Goal: Task Accomplishment & Management: Use online tool/utility

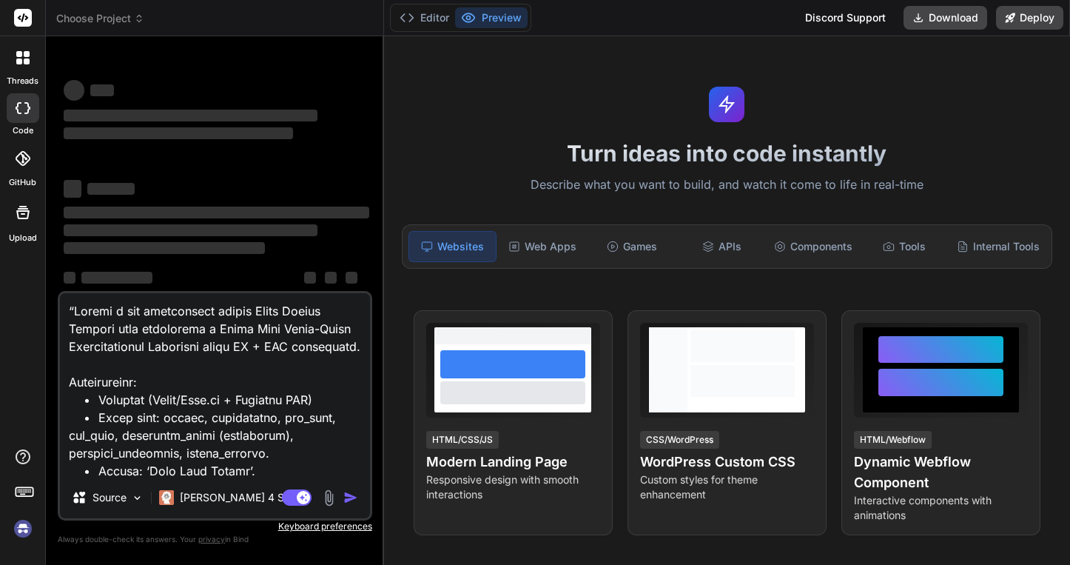
scroll to position [569, 0]
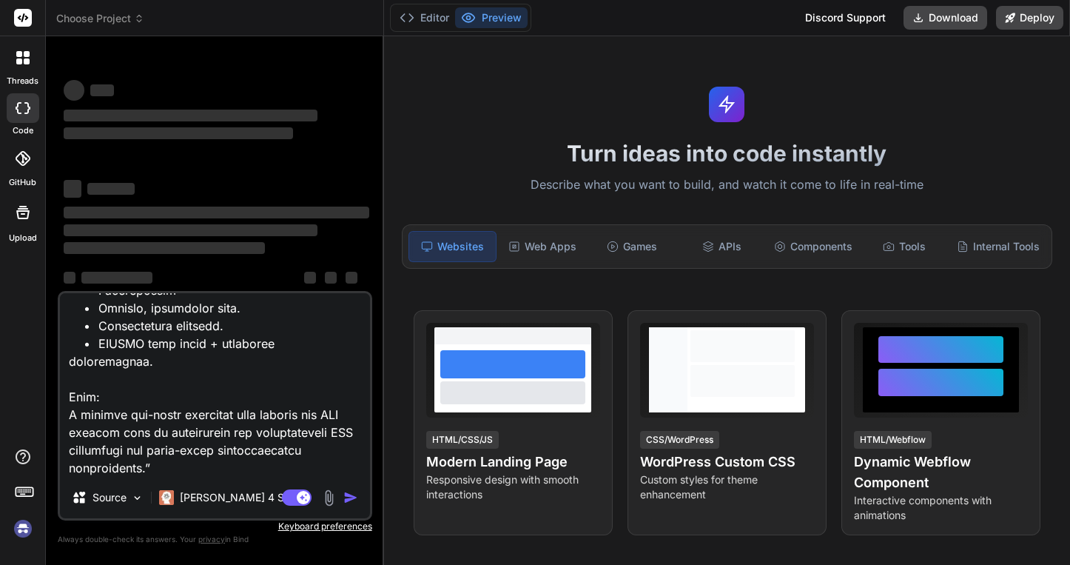
type textarea "x"
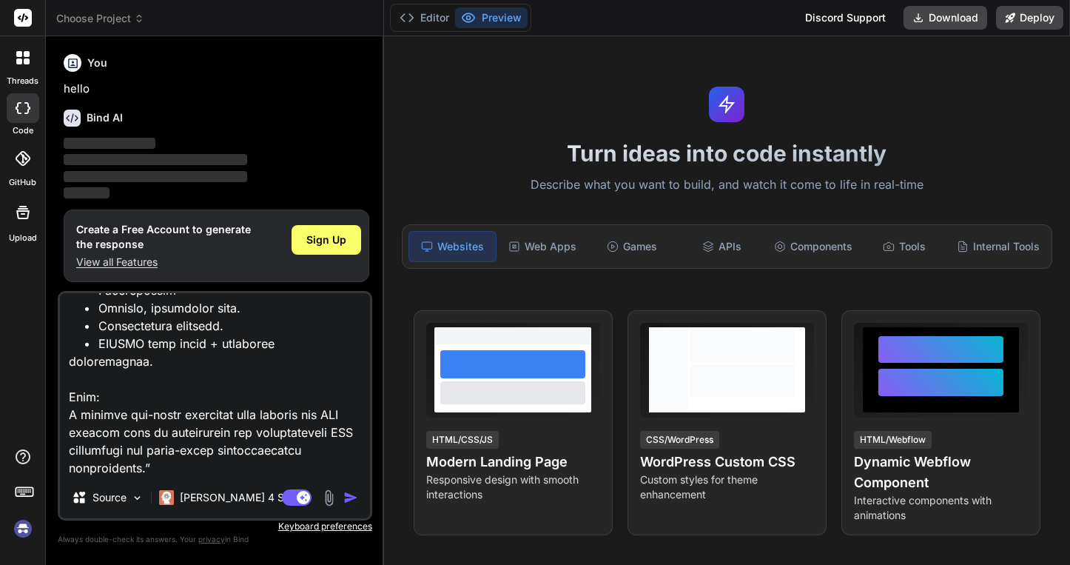
type textarea "“Loremi d sit ametconsect adipis Elits Doeius Tempori utla etdolorema a Enima M…"
click at [349, 499] on img "button" at bounding box center [350, 497] width 15 height 15
click at [318, 239] on span "Sign Up" at bounding box center [326, 239] width 40 height 15
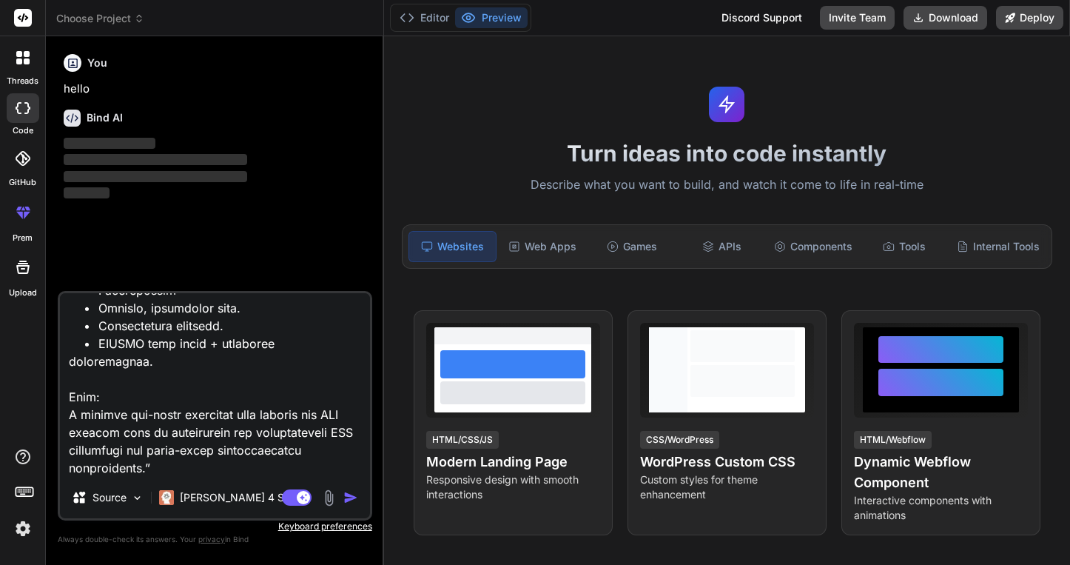
click at [349, 499] on img "button" at bounding box center [350, 497] width 15 height 15
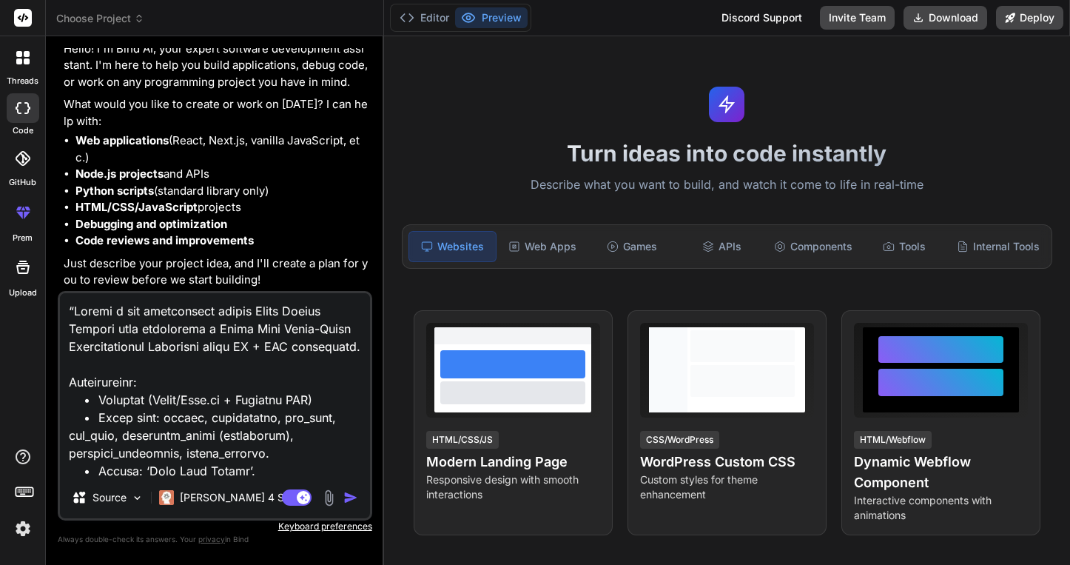
scroll to position [571, 0]
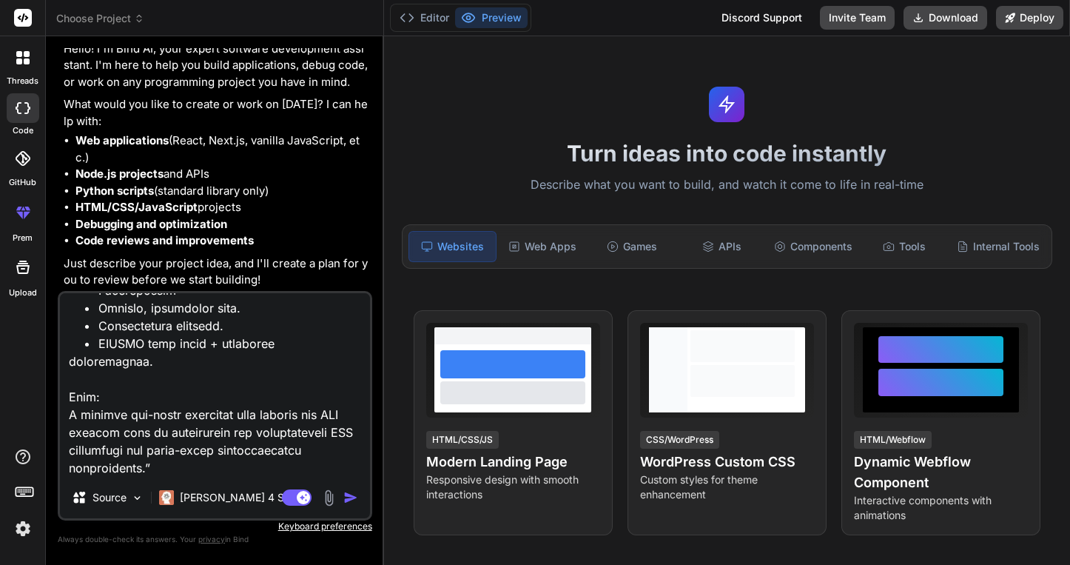
click at [348, 502] on img "button" at bounding box center [350, 497] width 15 height 15
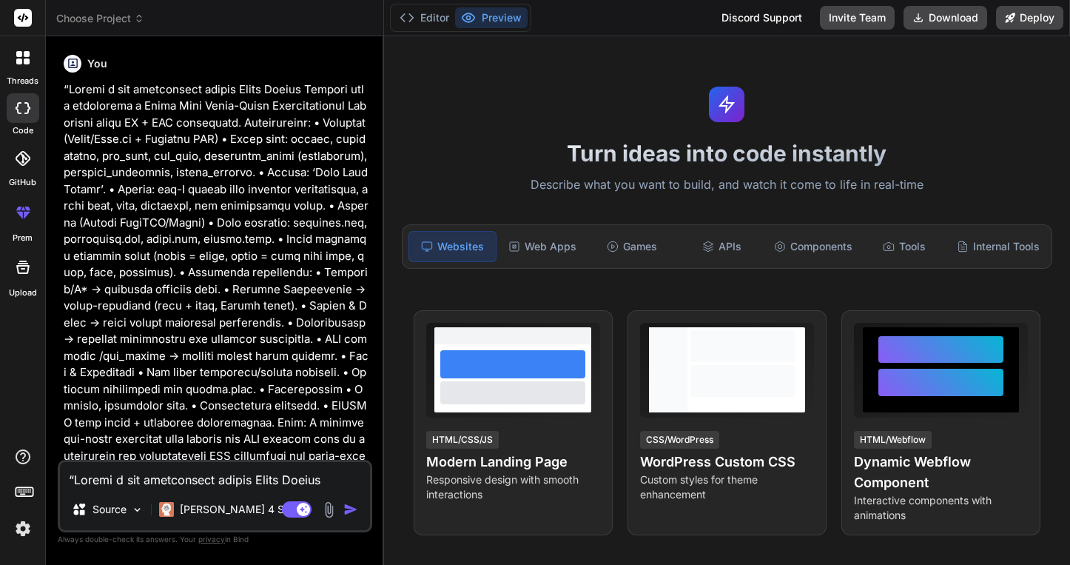
scroll to position [462, 0]
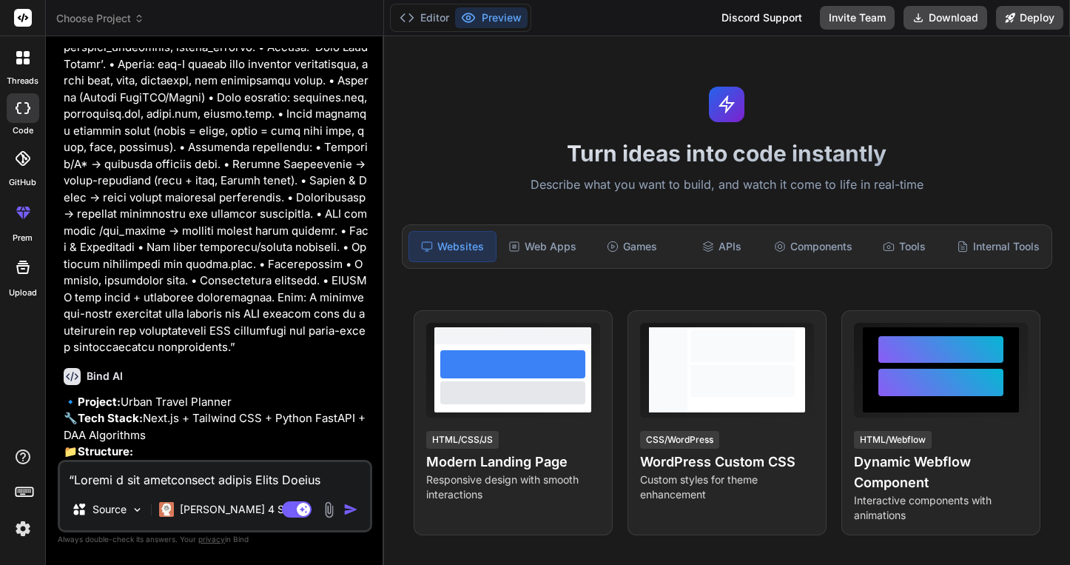
type textarea "x"
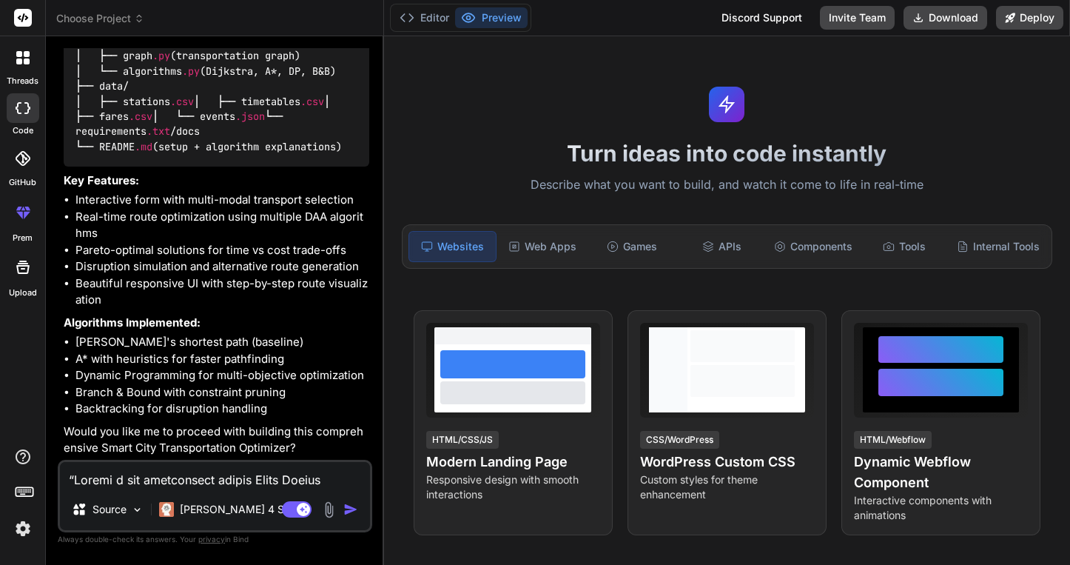
scroll to position [1241, 0]
click at [222, 484] on textarea at bounding box center [215, 475] width 310 height 27
type textarea "y"
type textarea "x"
type textarea "ys"
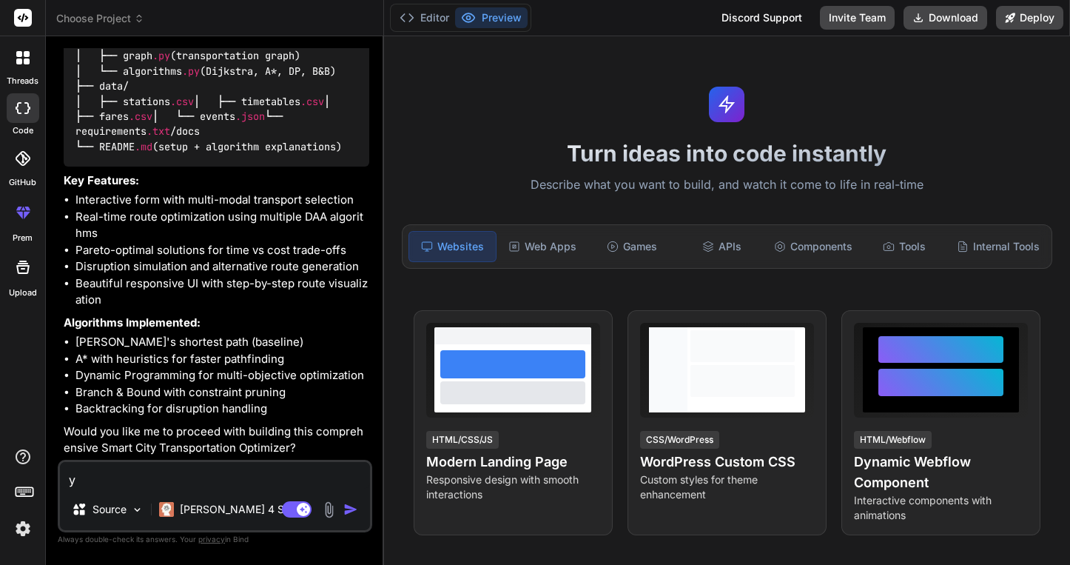
type textarea "x"
type textarea "y"
type textarea "x"
type textarea "ye"
type textarea "x"
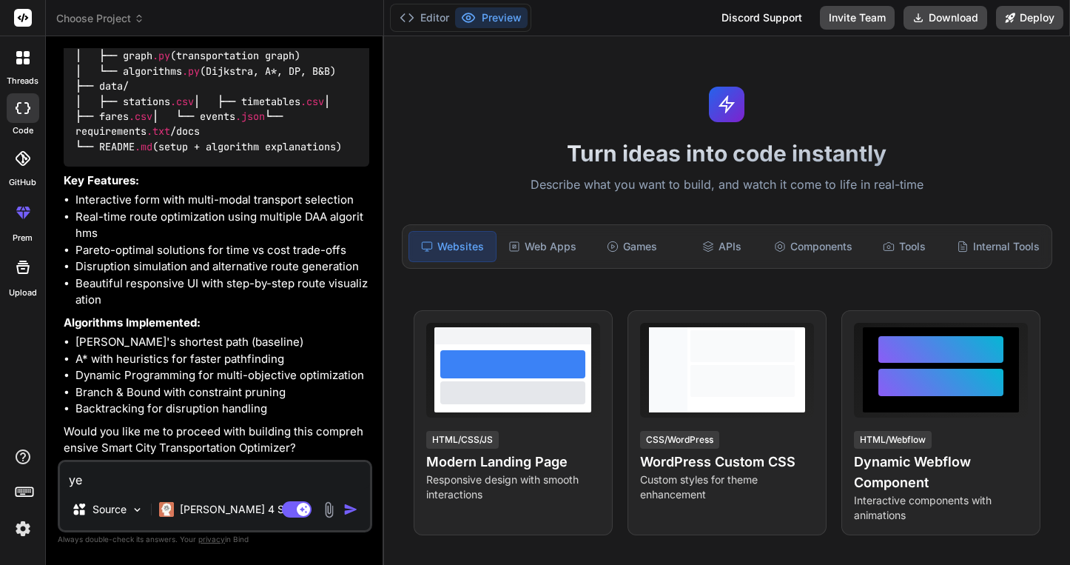
type textarea "yes"
type textarea "x"
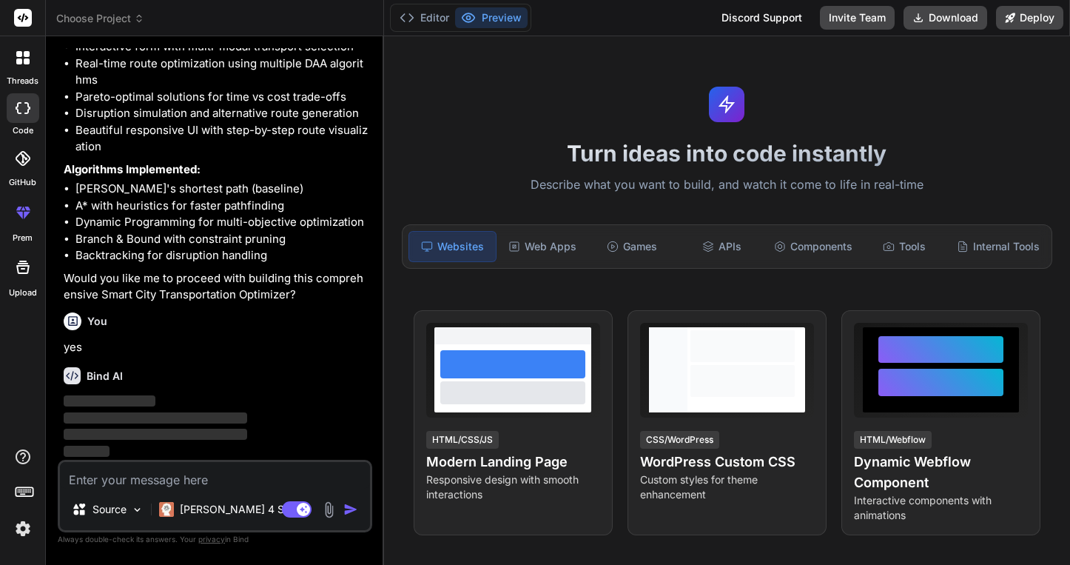
scroll to position [1394, 0]
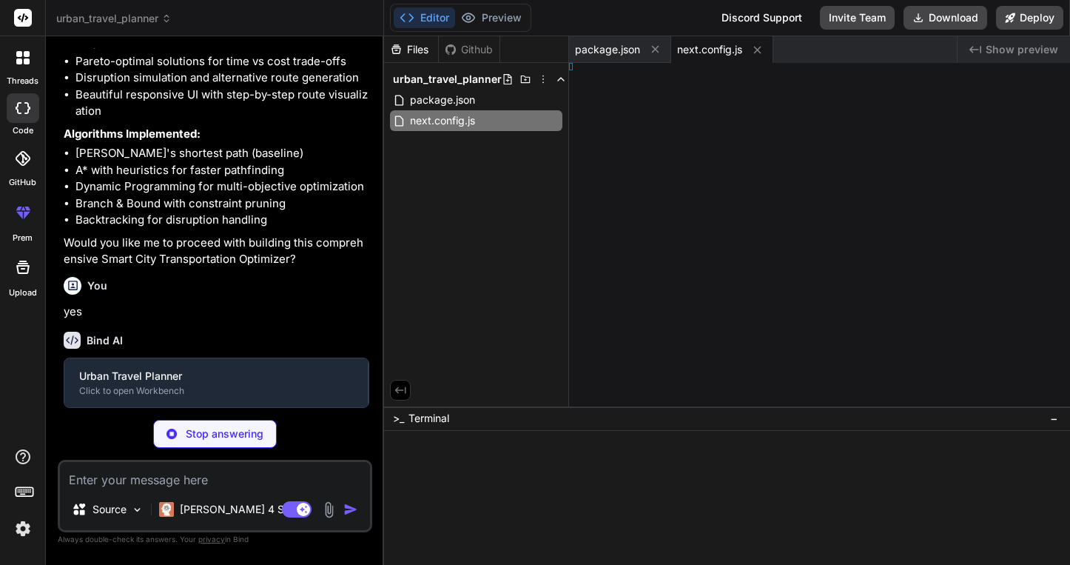
type textarea "x"
type textarea "}"
type textarea "x"
type textarea ", }, }"
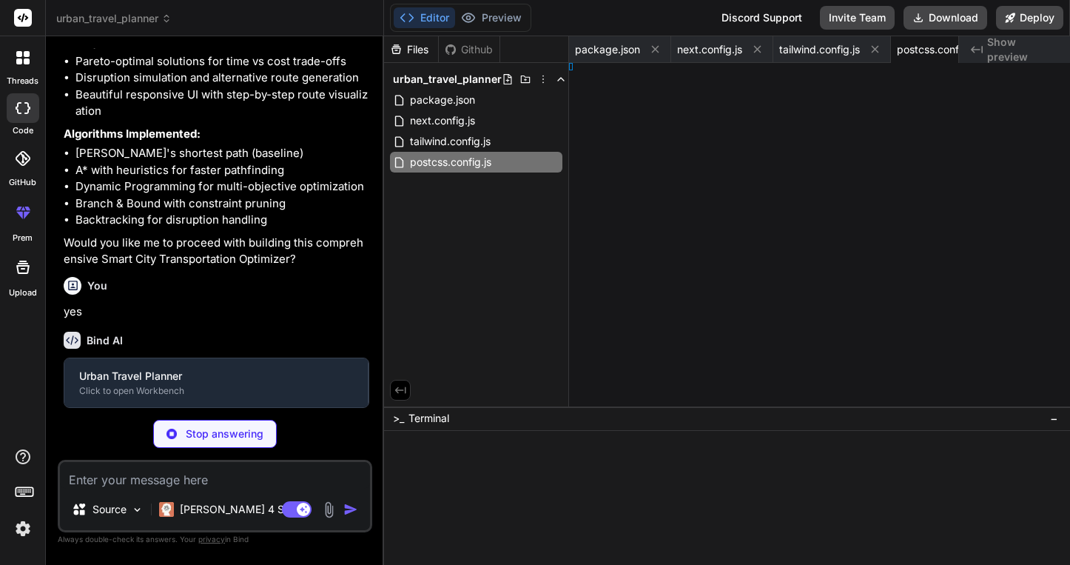
type textarea "x"
type textarea "s"] }"
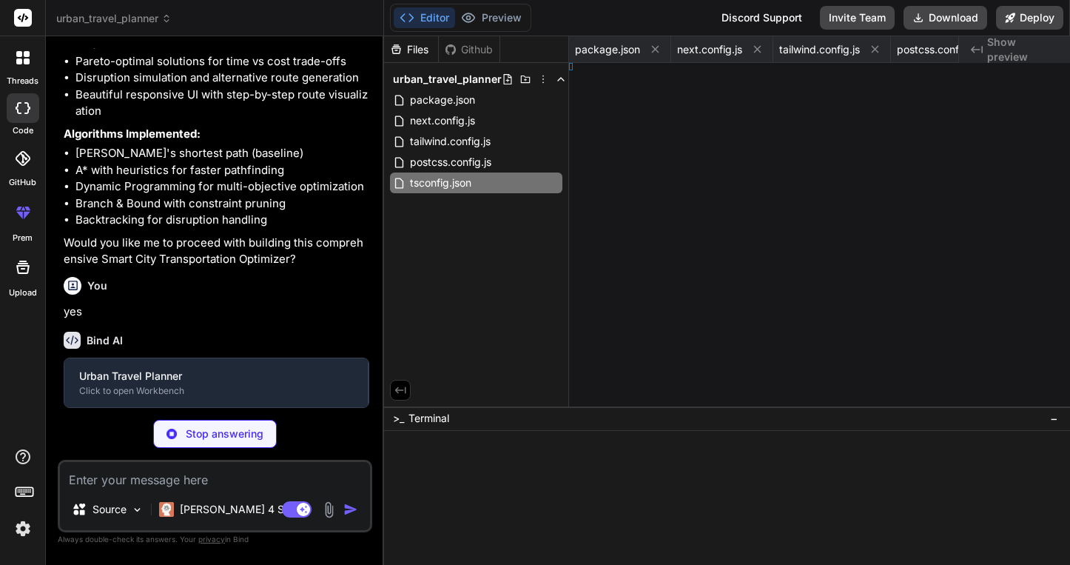
type textarea "x"
type textarea ")); }"
type textarea "x"
type textarea "}"
type textarea "x"
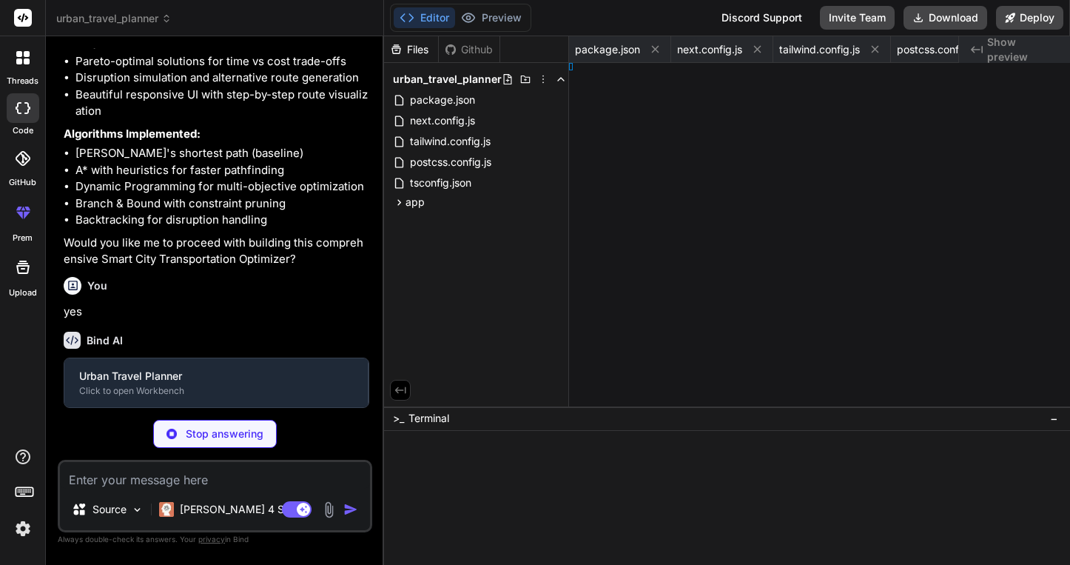
type textarea "> ) }"
type textarea "x"
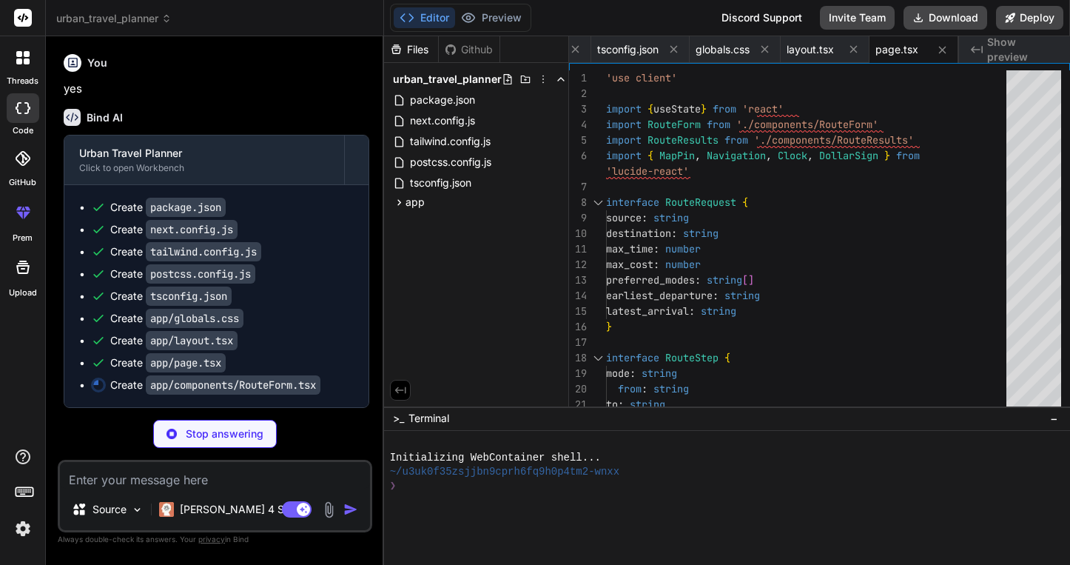
scroll to position [1652, 0]
type textarea "x"
type textarea "</form> ) }"
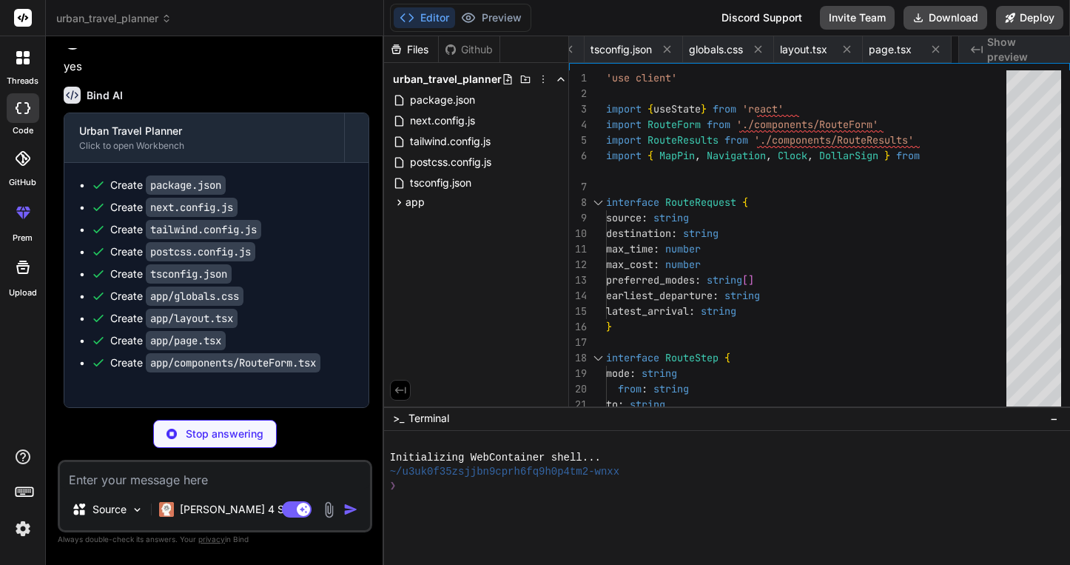
type textarea "x"
type textarea "</div> ) }"
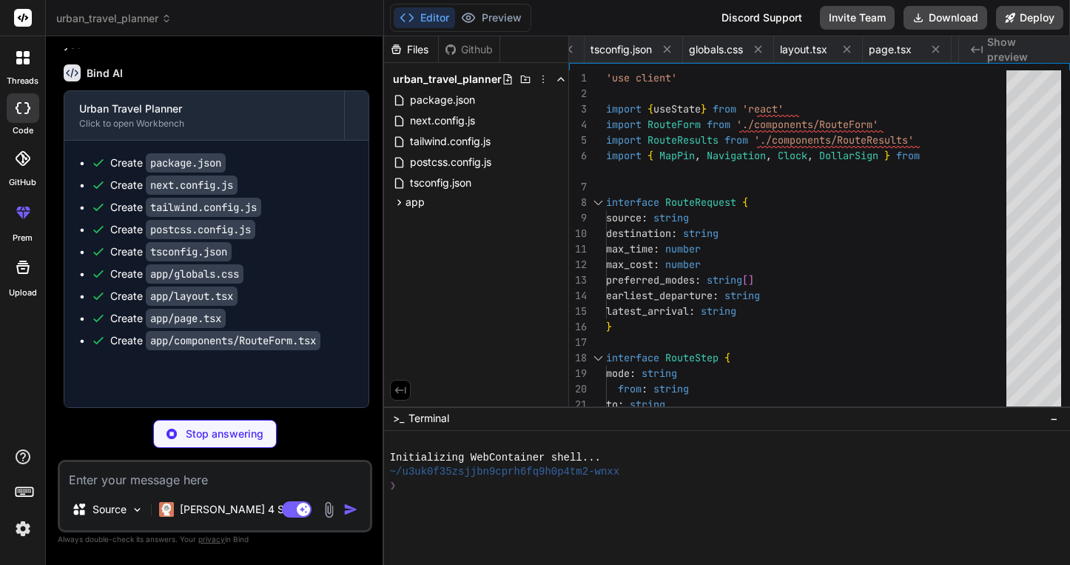
type textarea "x"
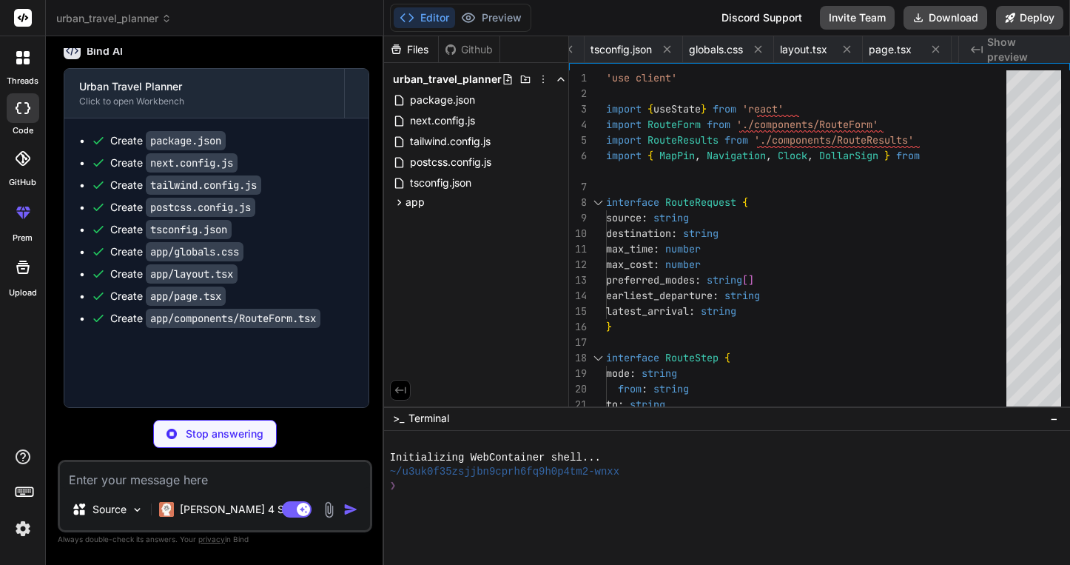
type textarea "x"
type textarea "import uvicorn [DOMAIN_NAME](app, host="[TECHNICAL_ID]", port=8000)"
type textarea "x"
type textarea "if start <= end: return start <= current <= end else: # Overnight disruption re…"
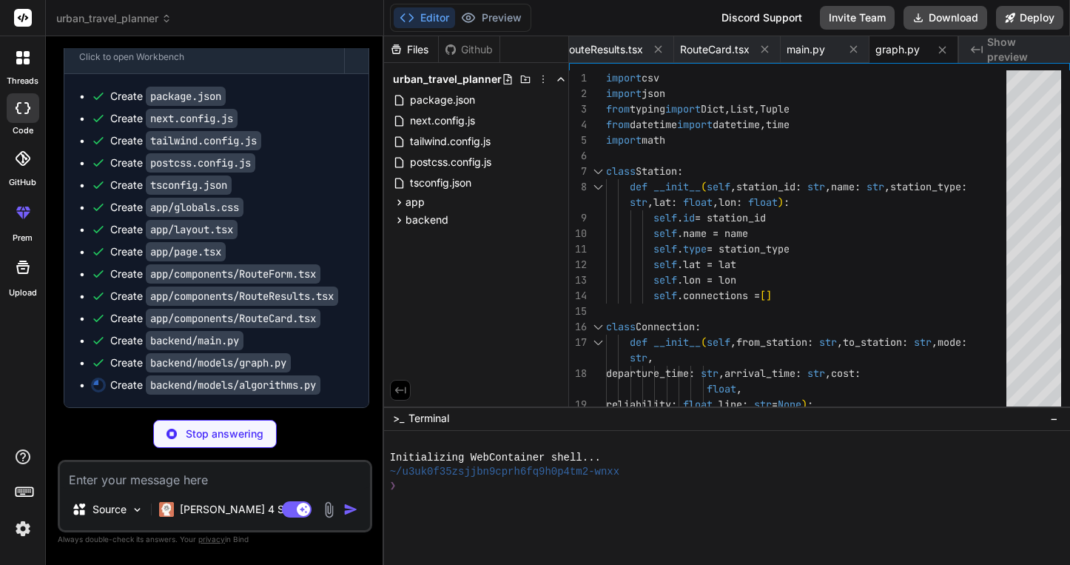
scroll to position [1763, 0]
type textarea "x"
type textarea ""algorithm_used": route.algorithm_used }"
type textarea "x"
type textarea "fastapi==0.104.1 uvicorn==0.24.0 pydantic==2.4.2 python-multipart==0.0.6 python…"
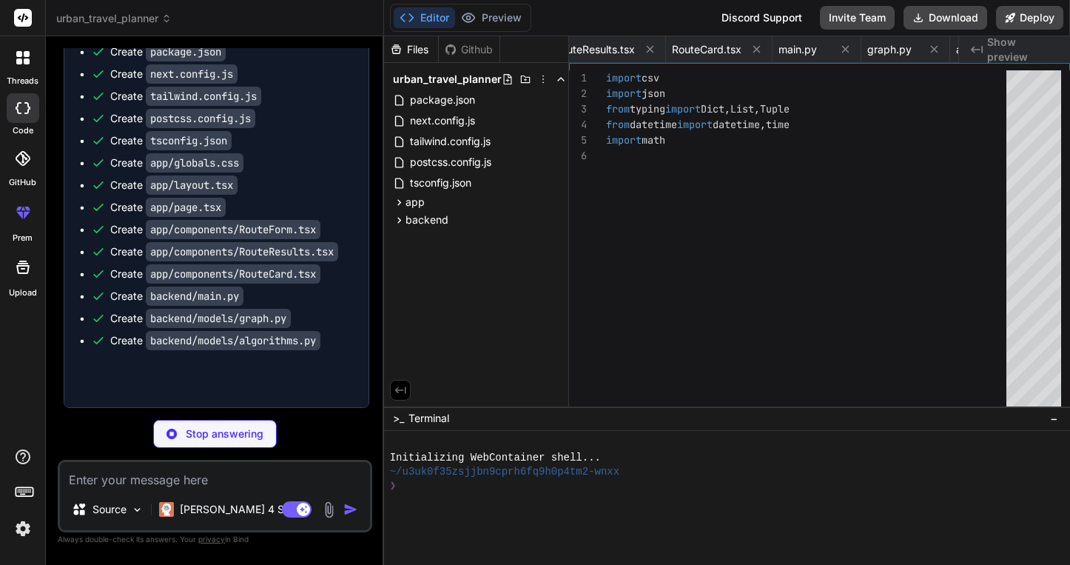
type textarea "x"
type textarea "station_id,name,type,lat,lon s1,[GEOGRAPHIC_DATA],metro,40.7128,-74.0060 s2,[GE…"
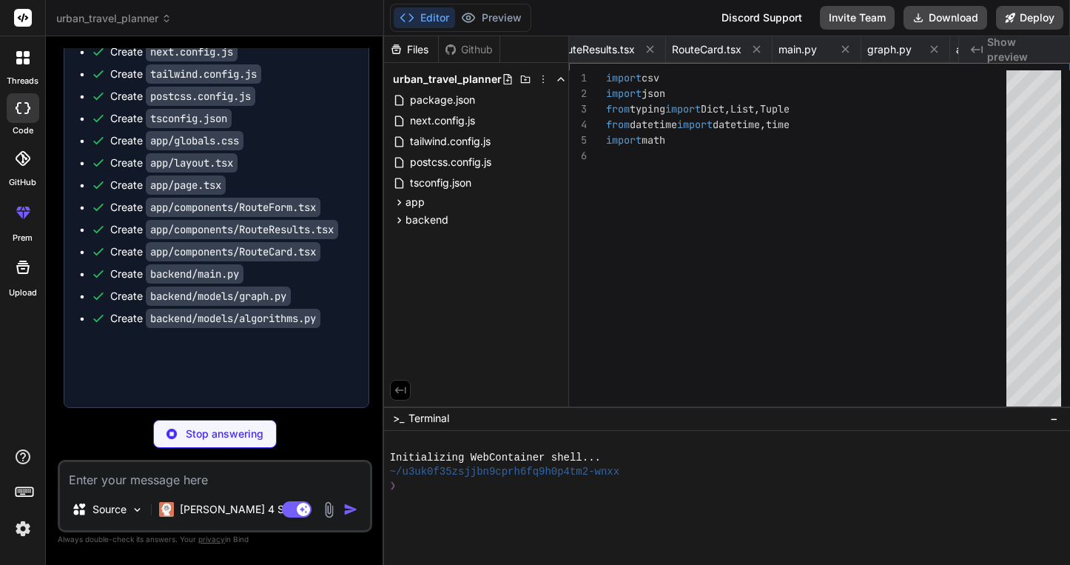
type textarea "x"
type textarea "r9,s6,s7,bus,08:50,09:05,18,0.86,Route 18 r10,s7,s8,bus,09:10,09:20,12,0.91,Rou…"
type textarea "x"
type textarea "mode,base_fare,per_km,transfer_penalty metro,2.50,0.10,0.00 bus,1.80,0.08,0.50 …"
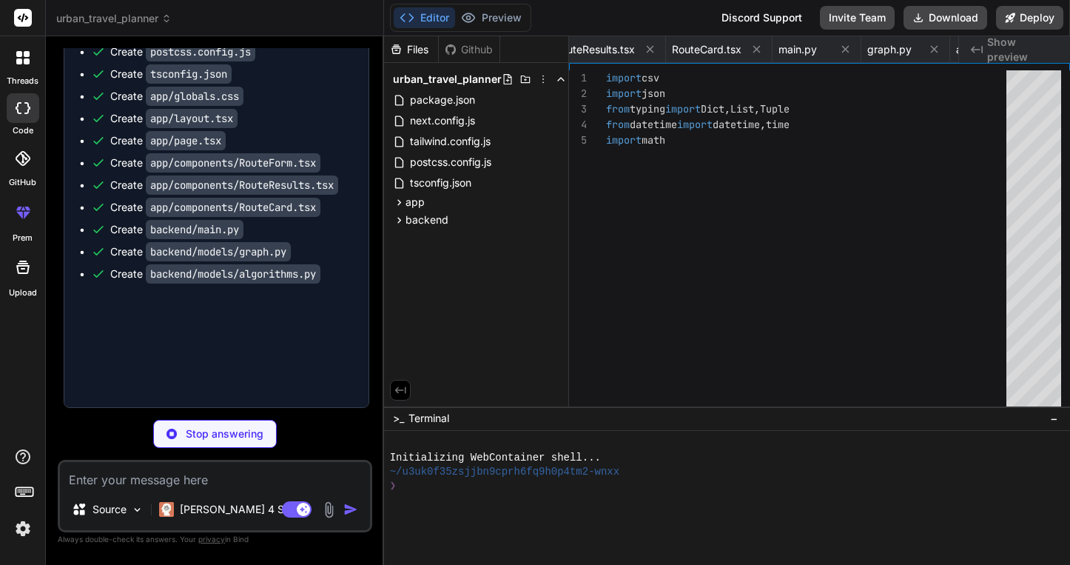
type textarea "x"
type textarea ""start_time": "10:00", "end_time": "11:00", "type": "cancellation", "impact": 1…"
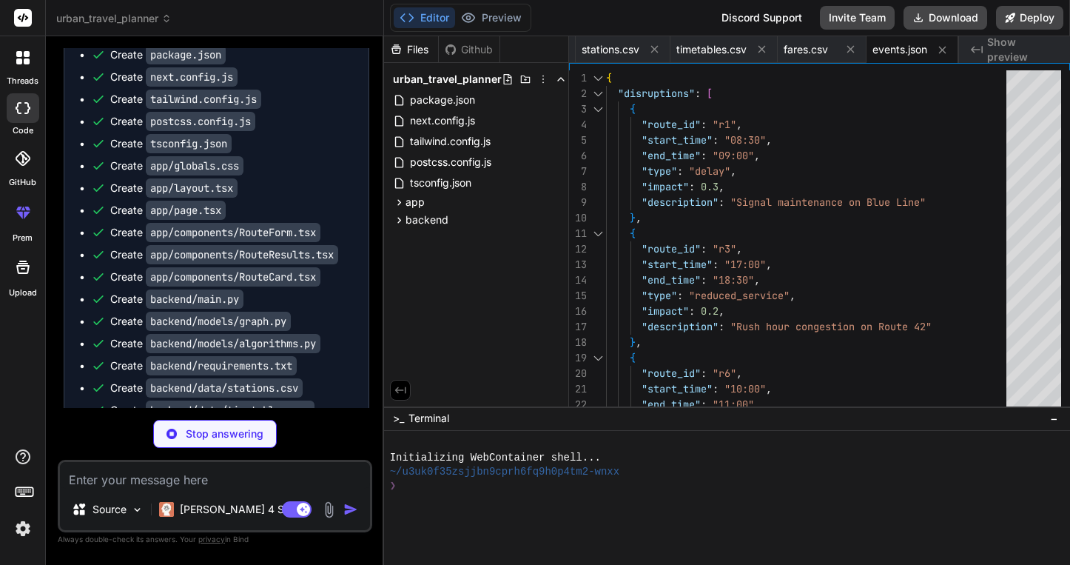
scroll to position [1896, 0]
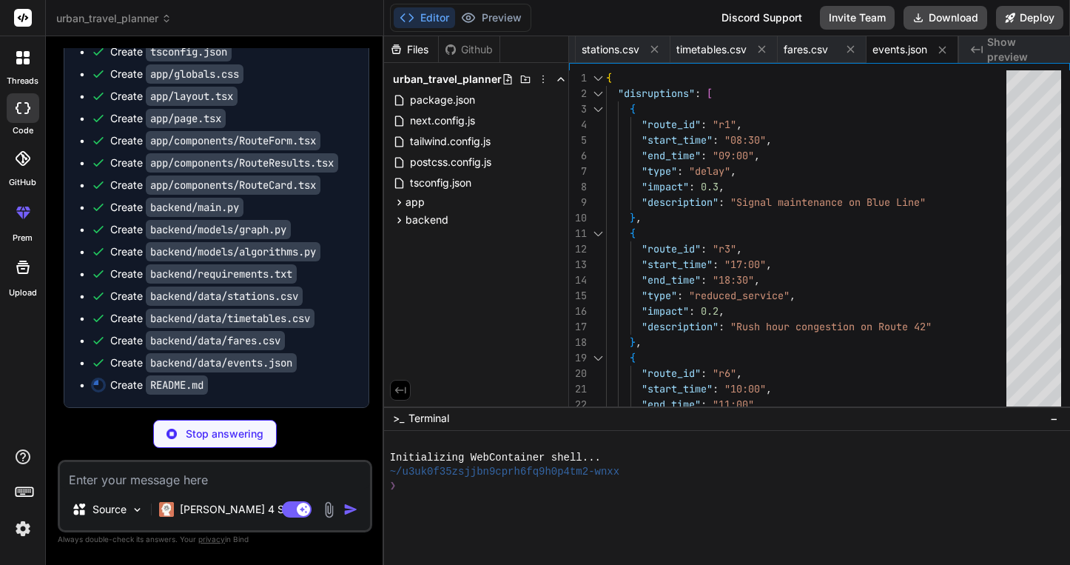
type textarea "x"
type textarea "- Web application architecture - API design and implementation - Data structure…"
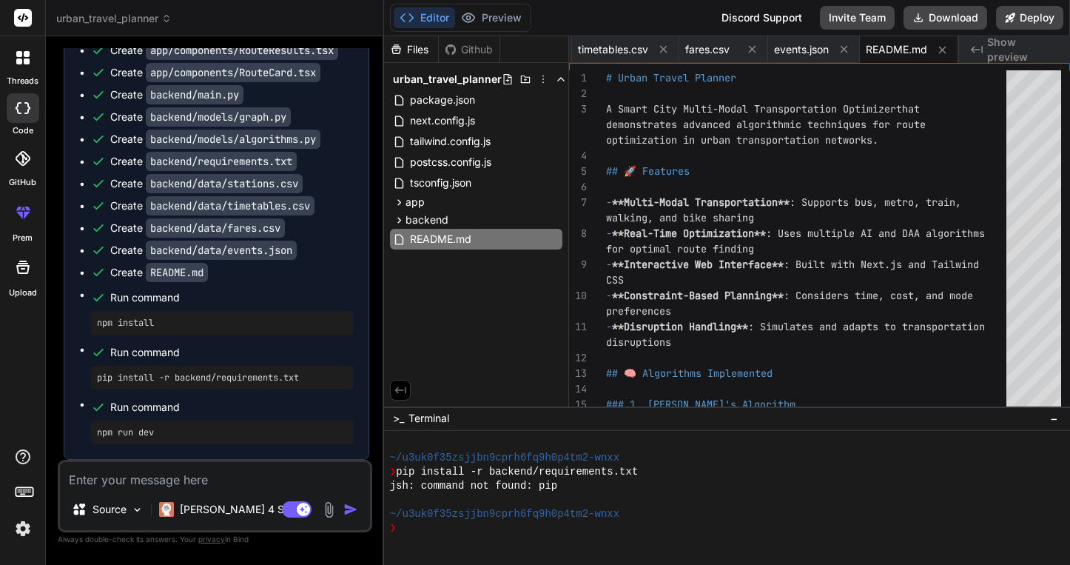
scroll to position [576, 0]
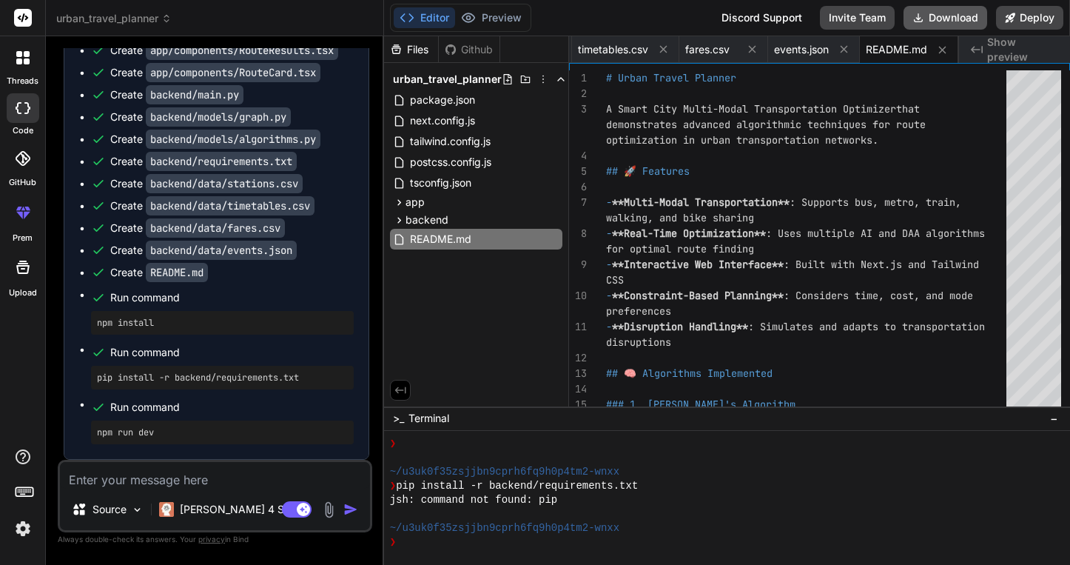
click at [943, 9] on button "Download" at bounding box center [945, 18] width 84 height 24
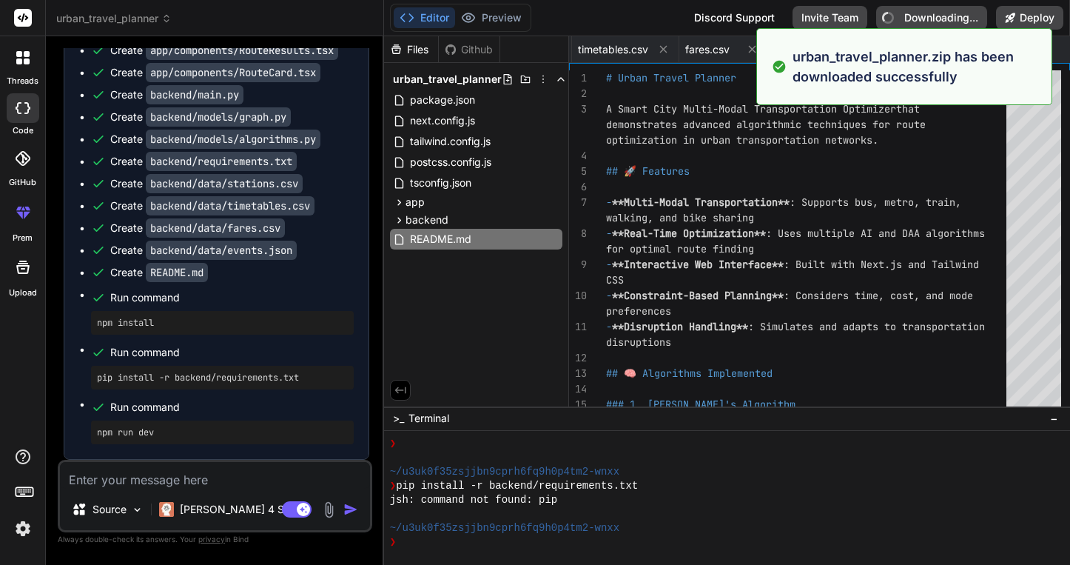
type textarea "x"
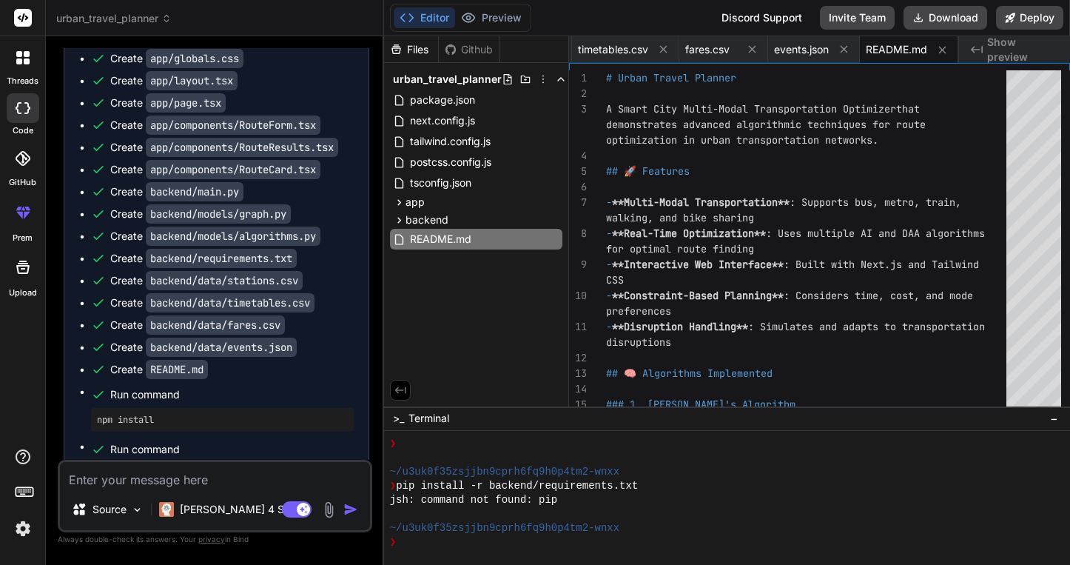
scroll to position [2009, 0]
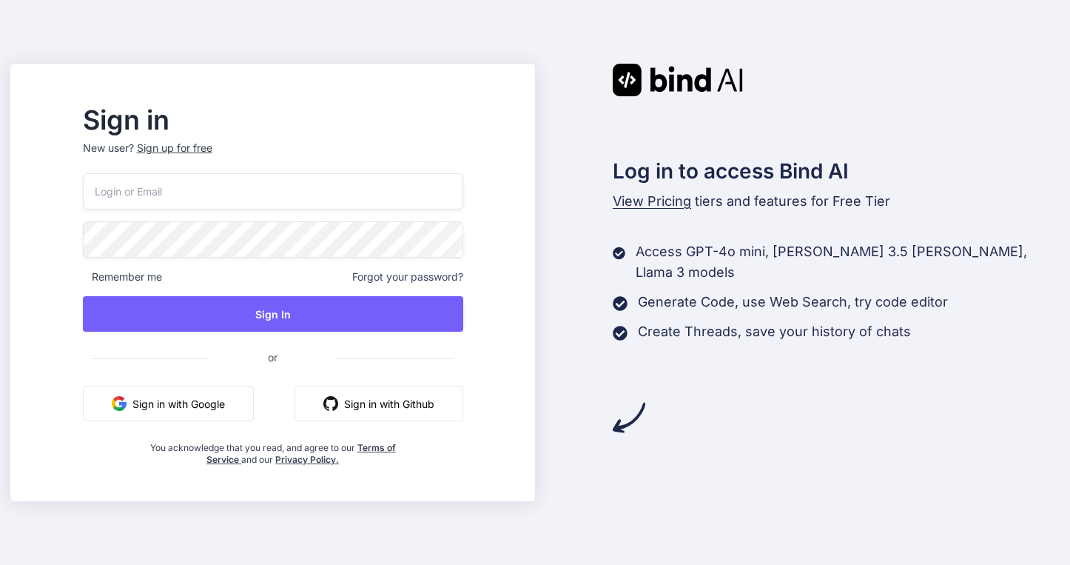
click at [212, 397] on button "Sign in with Google" at bounding box center [168, 403] width 171 height 36
